Goal: Task Accomplishment & Management: Complete application form

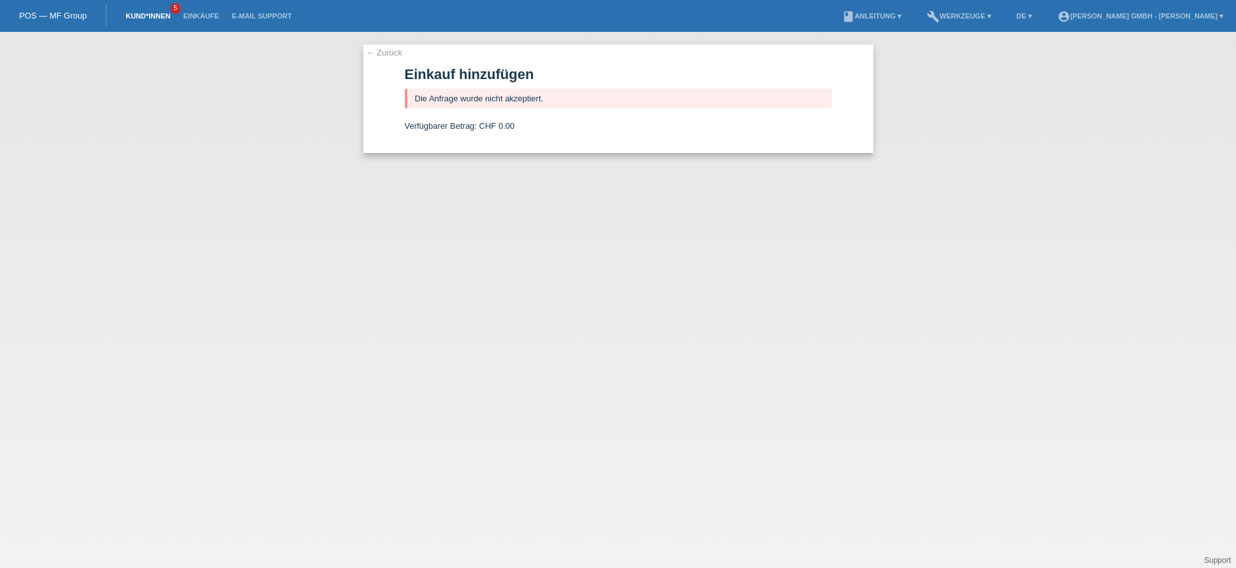
click at [157, 13] on link "Kund*innen" at bounding box center [147, 16] width 57 height 8
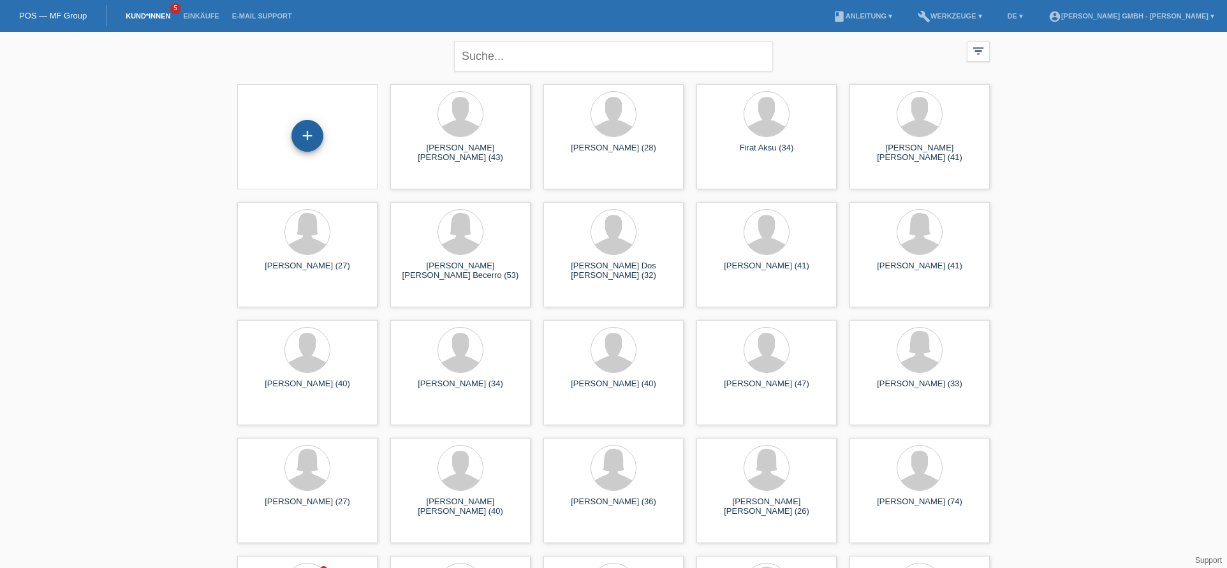
click at [300, 128] on div "+" at bounding box center [307, 136] width 32 height 32
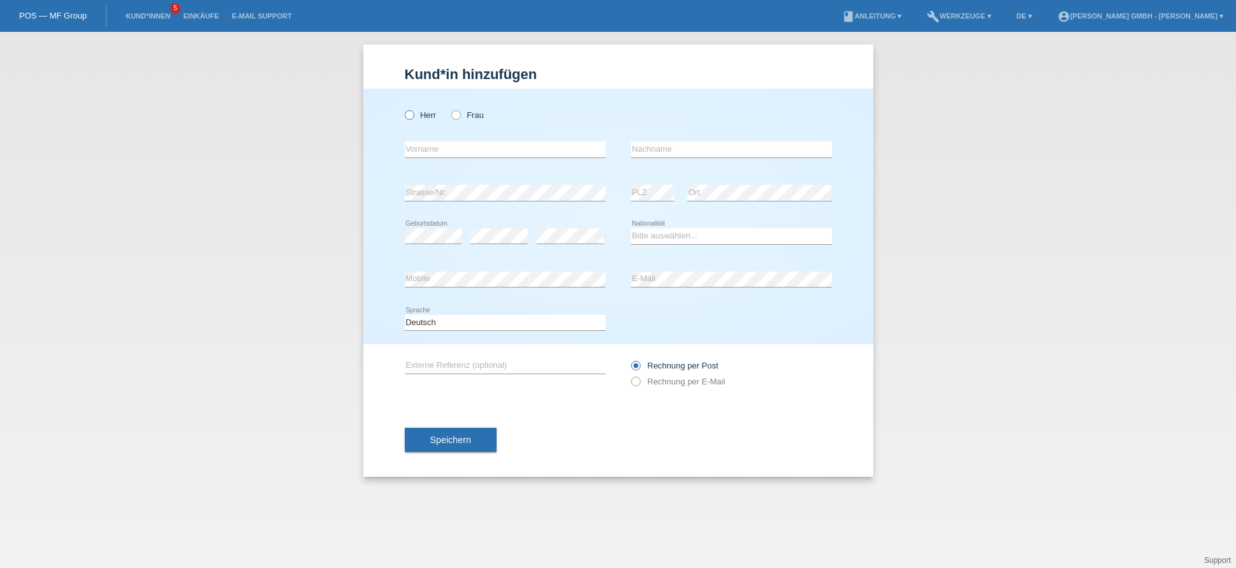
click at [402, 108] on icon at bounding box center [402, 108] width 0 height 0
click at [408, 115] on input "Herr" at bounding box center [409, 114] width 8 height 8
radio input "true"
click at [476, 149] on input "text" at bounding box center [505, 150] width 201 height 16
click at [509, 149] on input "text" at bounding box center [505, 150] width 201 height 16
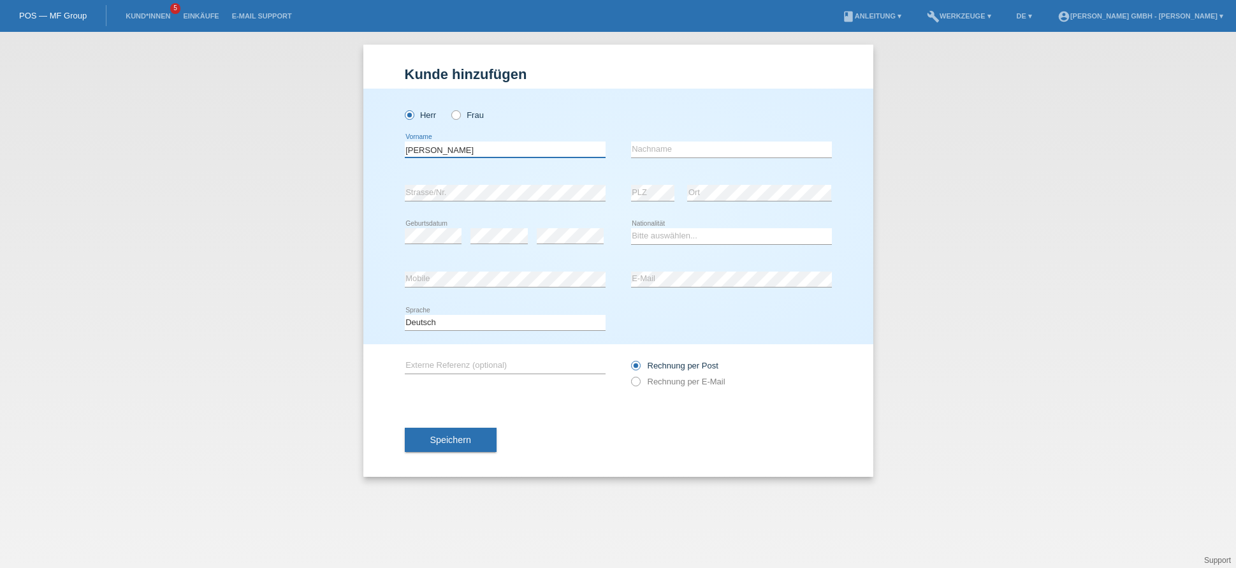
type input "Caroline"
type input "Tröndle"
click at [622, 275] on div "error Mobile error E-Mail" at bounding box center [618, 279] width 427 height 43
click at [673, 238] on select "Bitte auswählen... Schweiz Deutschland Liechtenstein Österreich ------------ Af…" at bounding box center [731, 235] width 201 height 15
select select "CH"
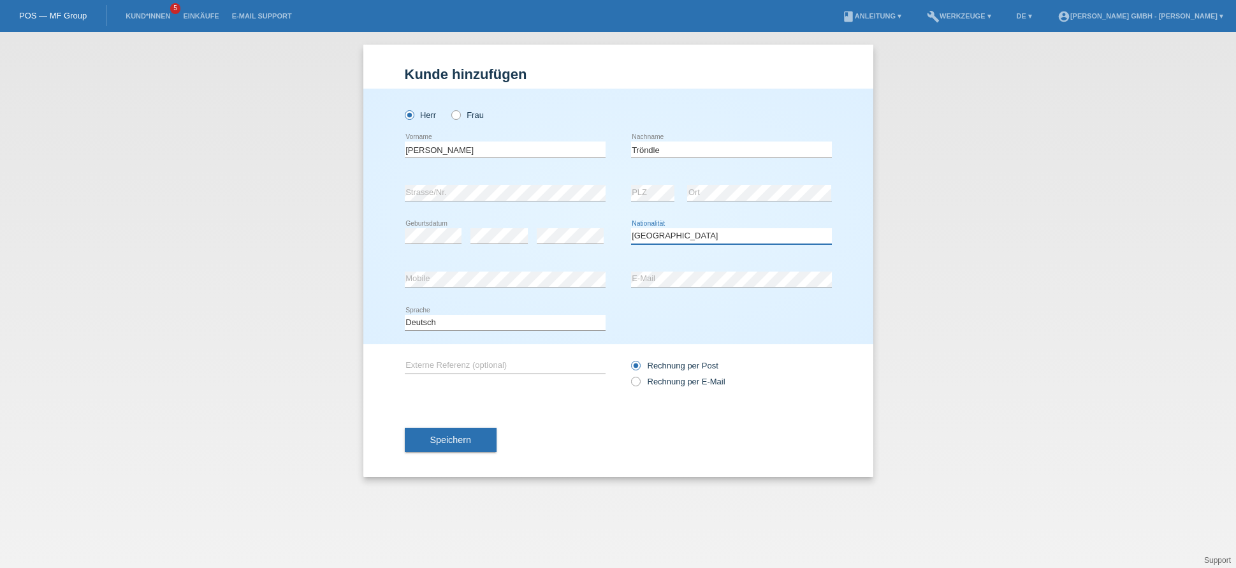
click at [631, 228] on select "Bitte auswählen... Schweiz Deutschland Liechtenstein Österreich ------------ Af…" at bounding box center [731, 235] width 201 height 15
click at [240, 295] on div "Kund*in hinzufügen Kunde hinzufügen Kundin hinzufügen Herr Frau Caroline error …" at bounding box center [618, 300] width 1236 height 536
click at [499, 225] on div "error" at bounding box center [499, 236] width 57 height 43
click at [443, 365] on input "text" at bounding box center [505, 366] width 201 height 16
click at [413, 351] on div "error Externe Referenz (optional)" at bounding box center [505, 365] width 201 height 43
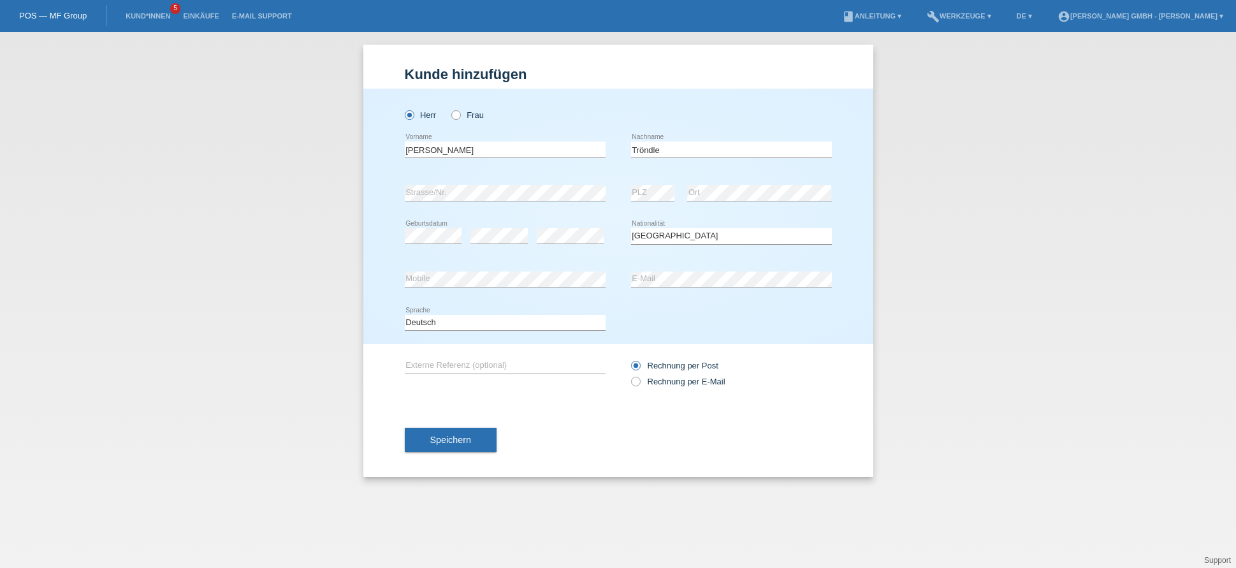
click at [422, 357] on div "error Externe Referenz (optional)" at bounding box center [505, 365] width 201 height 43
click at [428, 362] on input "text" at bounding box center [505, 366] width 201 height 16
paste input "725010625CT"
type input "725010625CT"
click at [524, 396] on div "725010625CT error Externe Referenz (optional) Rechnung per Post" at bounding box center [618, 373] width 427 height 59
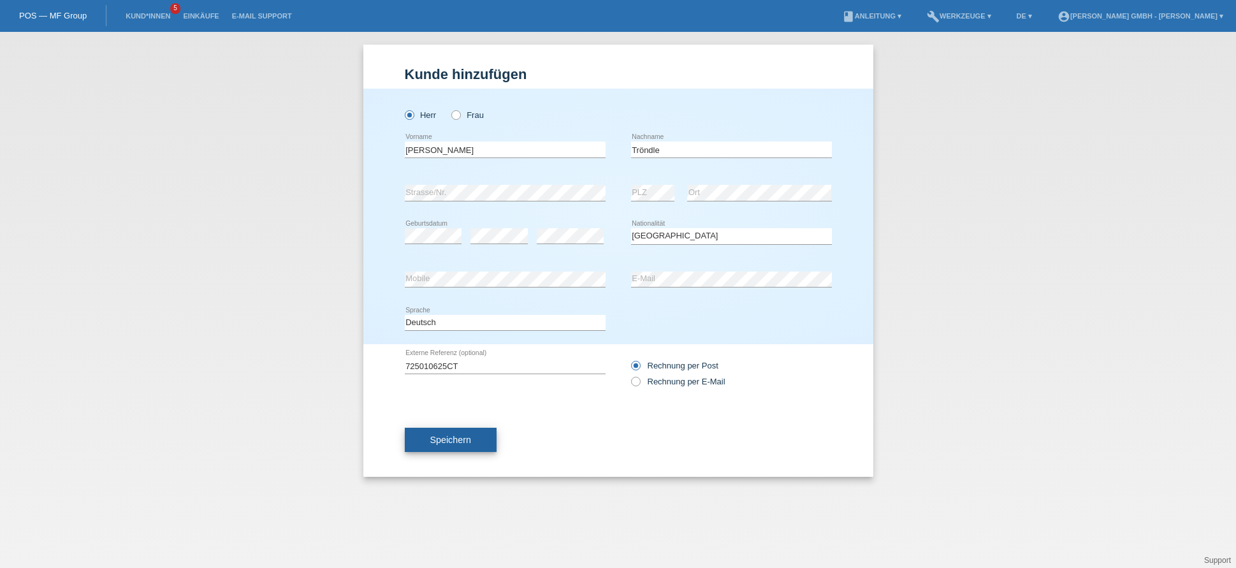
click at [465, 442] on span "Speichern" at bounding box center [450, 440] width 41 height 10
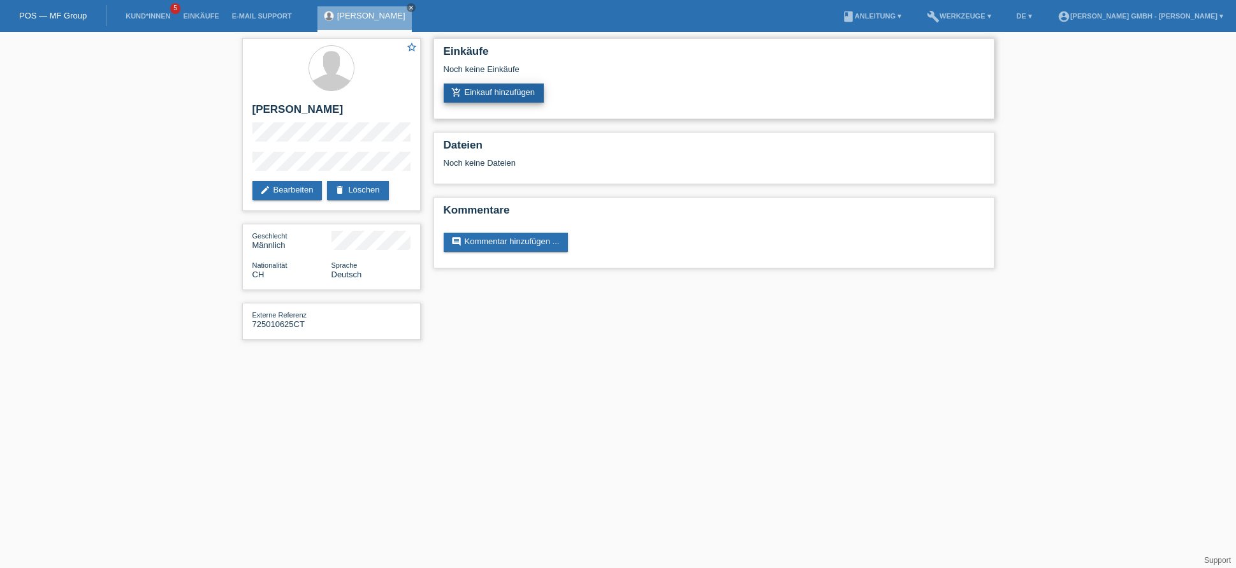
click at [509, 94] on link "add_shopping_cart Einkauf hinzufügen" at bounding box center [494, 93] width 101 height 19
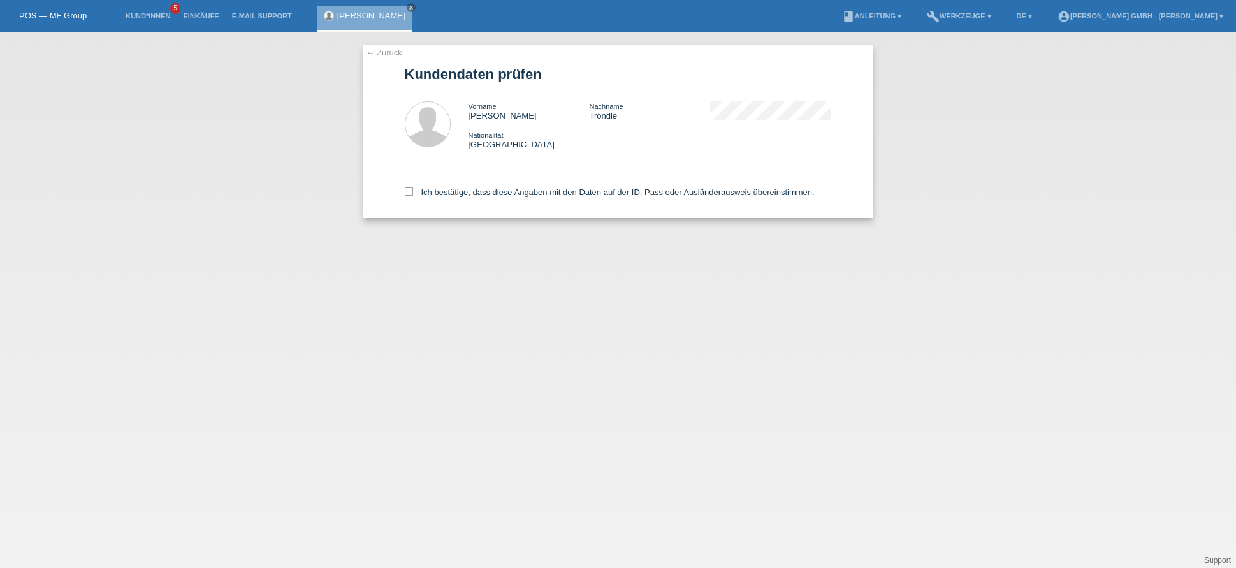
drag, startPoint x: 437, startPoint y: 192, endPoint x: 446, endPoint y: 205, distance: 16.5
click at [437, 192] on label "Ich bestätige, dass diese Angaben mit den Daten auf der ID, Pass oder Ausländer…" at bounding box center [610, 192] width 410 height 10
click at [413, 192] on input "Ich bestätige, dass diese Angaben mit den Daten auf der ID, Pass oder Ausländer…" at bounding box center [409, 191] width 8 height 8
checkbox input "true"
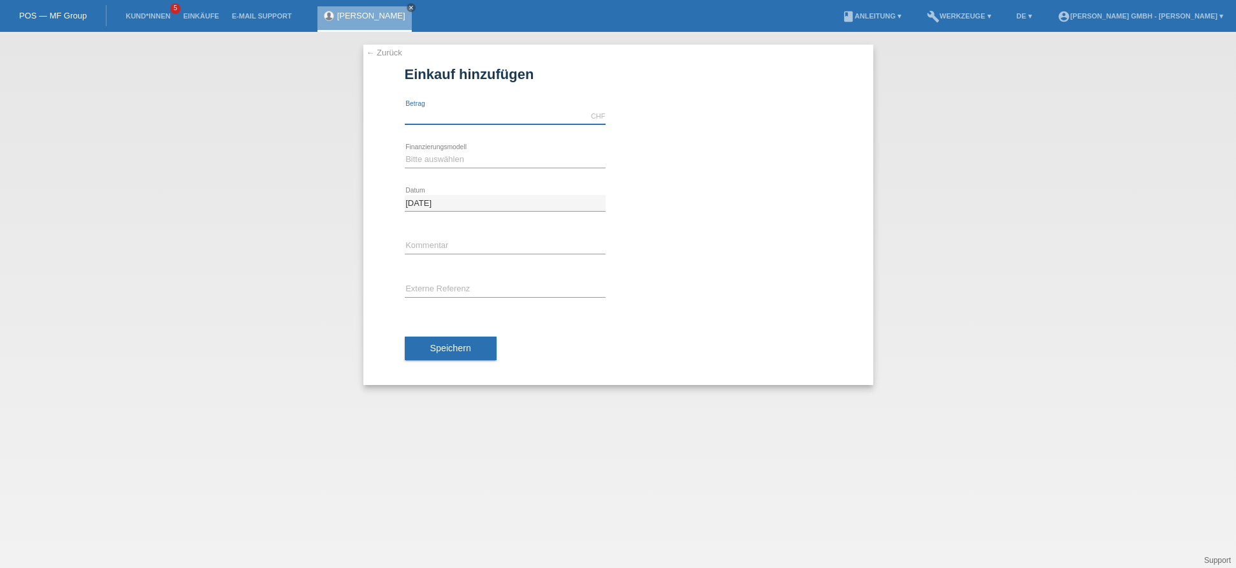
click at [432, 115] on input "text" at bounding box center [505, 116] width 201 height 16
type input "1428.00"
click at [443, 159] on select "Bitte auswählen Kauf auf Rechnung mit Teilzahlungsoption Fixe Raten" at bounding box center [505, 159] width 201 height 15
select select "198"
click at [405, 152] on select "Bitte auswählen Kauf auf Rechnung mit Teilzahlungsoption Fixe Raten" at bounding box center [505, 159] width 201 height 15
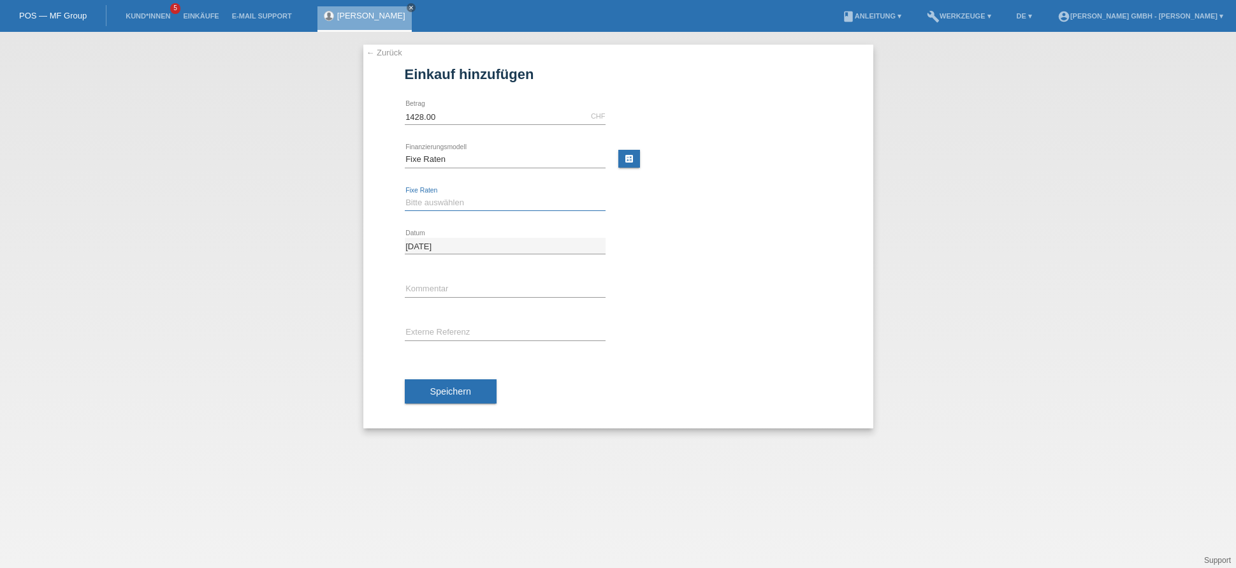
click at [430, 200] on select "Bitte auswählen 12 Raten 24 Raten" at bounding box center [505, 202] width 201 height 15
select select "531"
click at [405, 195] on select "Bitte auswählen 12 Raten 24 Raten" at bounding box center [505, 202] width 201 height 15
click at [742, 238] on div "[DATE] error Datum" at bounding box center [618, 245] width 427 height 43
click at [438, 336] on input "text" at bounding box center [505, 333] width 201 height 16
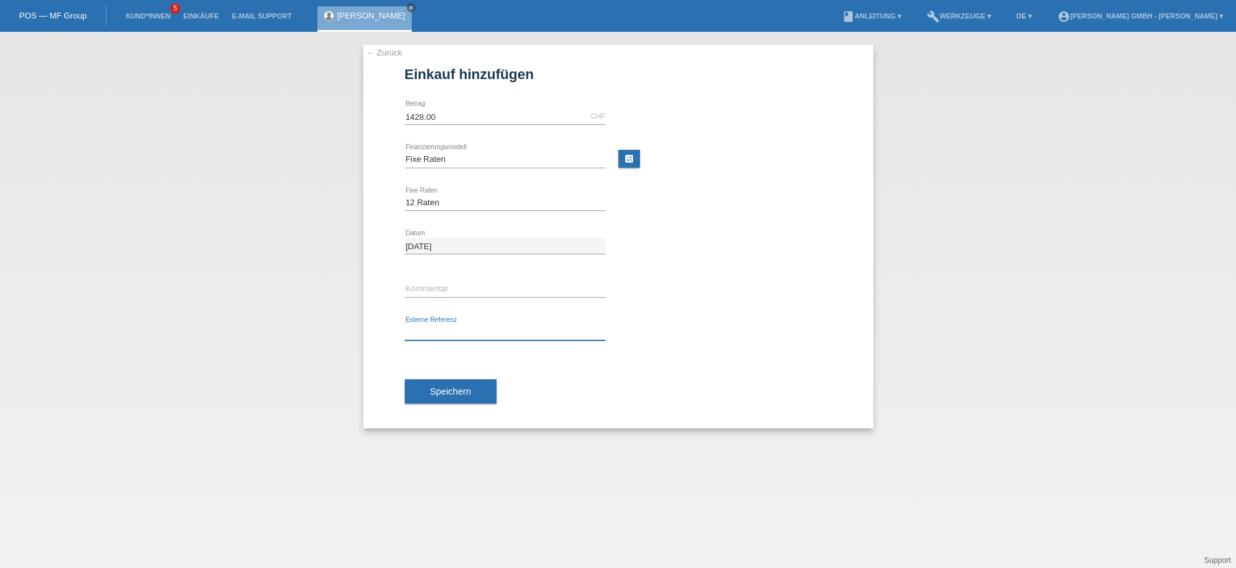
paste input "725010625CT"
type input "725010625CT"
click at [703, 364] on div "Speichern" at bounding box center [618, 392] width 427 height 74
click at [453, 386] on span "Speichern" at bounding box center [450, 391] width 41 height 10
